Goal: Navigation & Orientation: Find specific page/section

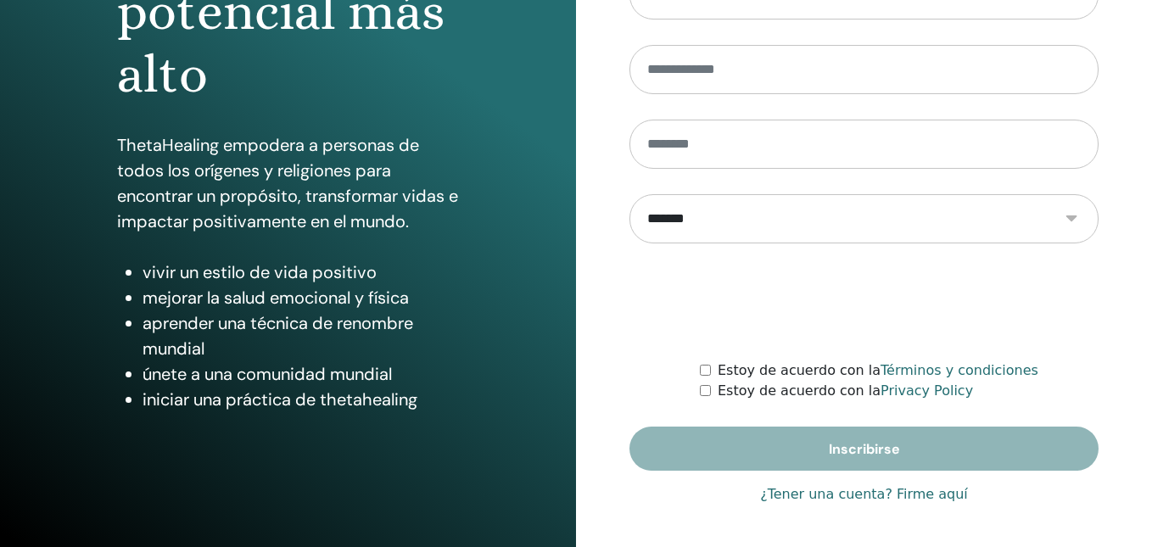
click at [810, 497] on link "¿Tener una cuenta? Firme aquí" at bounding box center [864, 494] width 208 height 20
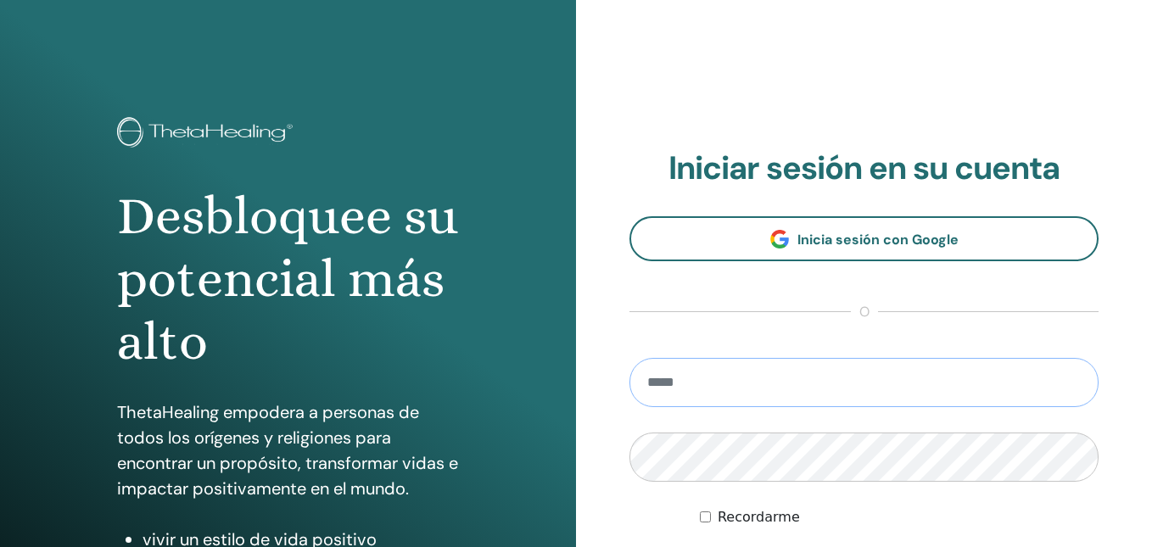
click at [735, 389] on input "email" at bounding box center [863, 382] width 469 height 49
type input "**********"
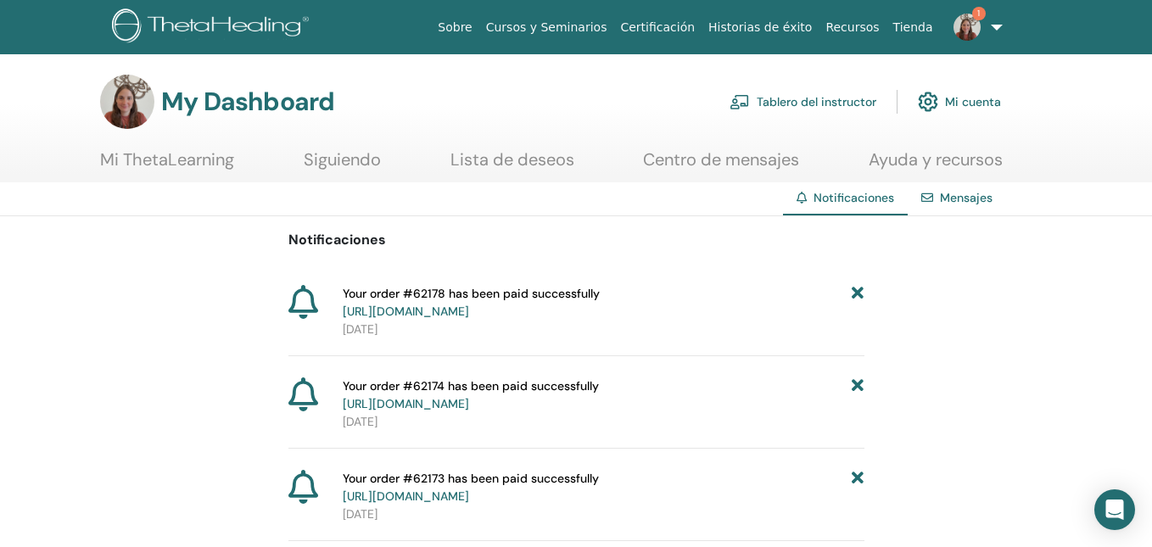
click at [842, 104] on link "Tablero del instructor" at bounding box center [802, 101] width 147 height 37
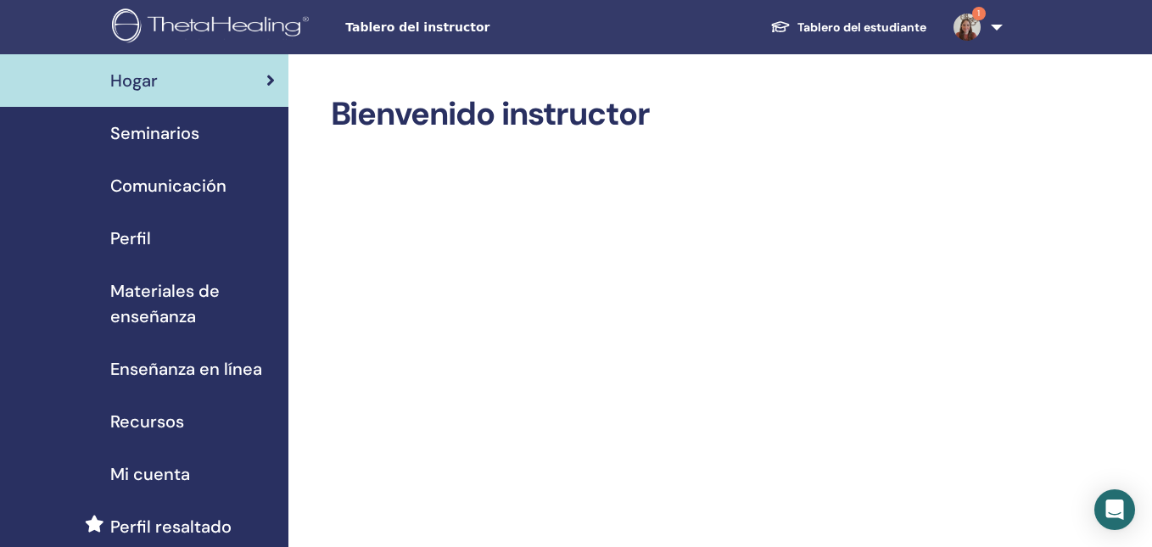
click at [973, 28] on img at bounding box center [966, 27] width 27 height 27
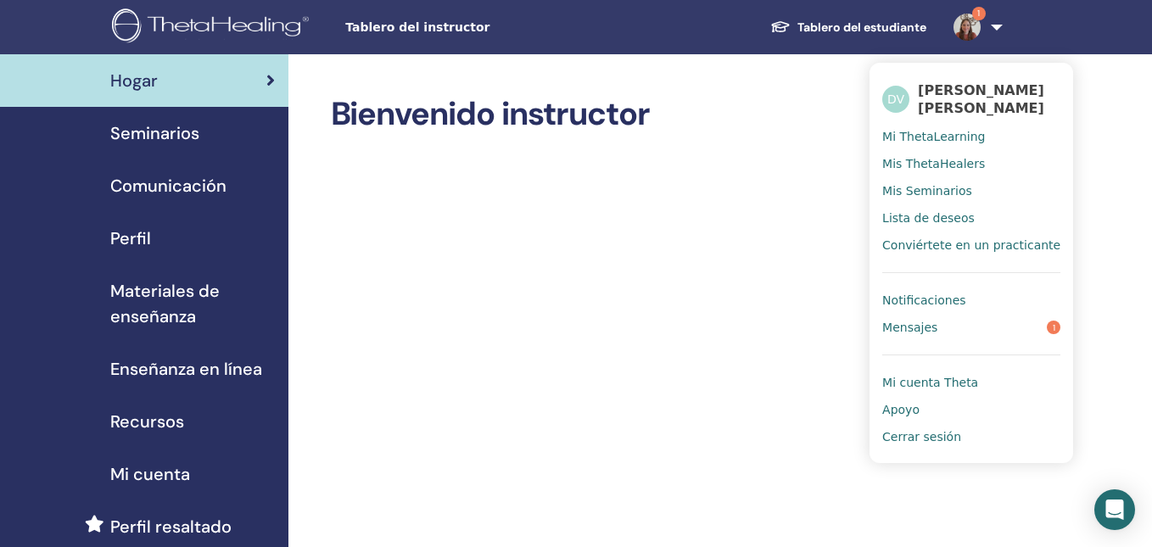
click at [987, 301] on link "Notificaciones" at bounding box center [971, 300] width 178 height 27
